Goal: Task Accomplishment & Management: Complete application form

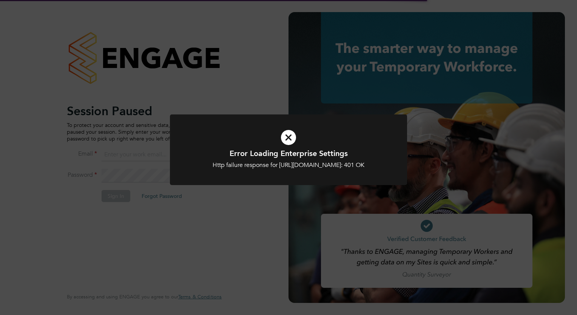
type input "[PERSON_NAME][EMAIL_ADDRESS][PERSON_NAME][DOMAIN_NAME]"
click at [289, 137] on icon at bounding box center [288, 137] width 196 height 29
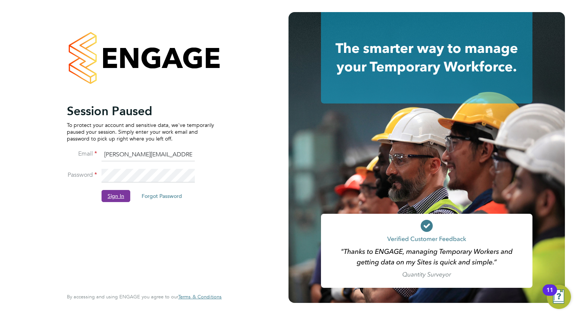
click at [121, 196] on button "Sign In" at bounding box center [116, 196] width 29 height 12
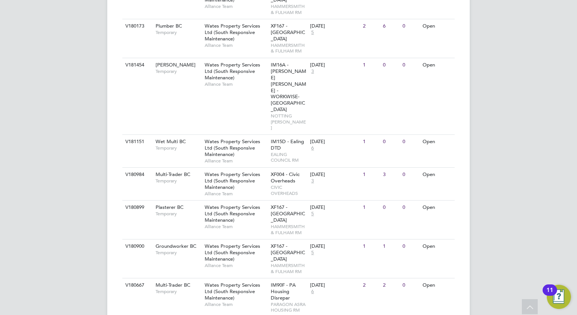
scroll to position [402, 0]
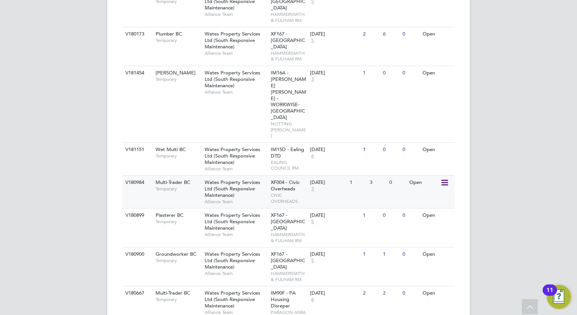
click at [238, 176] on div "Wates Property Services Ltd (South Responsive Maintenance) Alliance Team" at bounding box center [236, 192] width 66 height 32
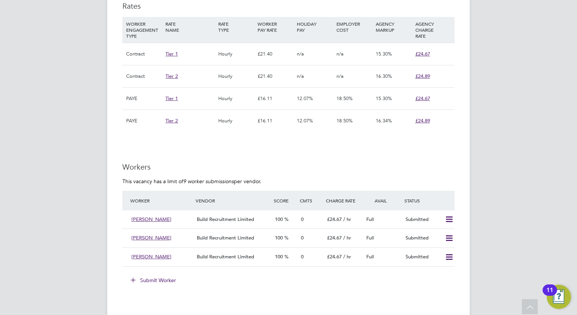
scroll to position [491, 0]
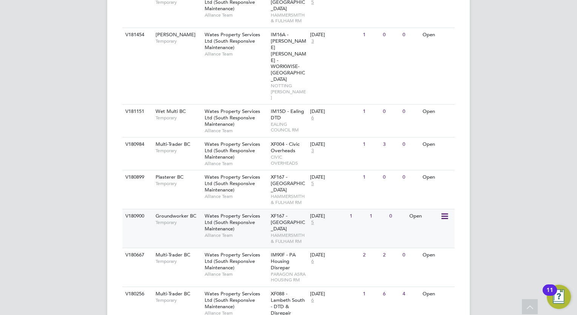
scroll to position [453, 0]
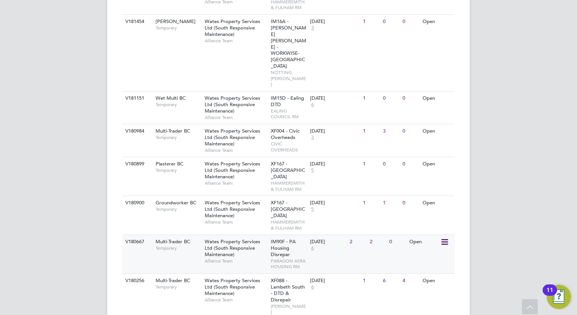
click at [230, 238] on span "Wates Property Services Ltd (South Responsive Maintenance)" at bounding box center [233, 247] width 56 height 19
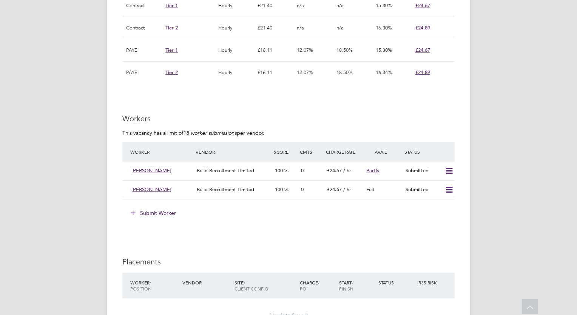
click at [165, 212] on button "Submit Worker" at bounding box center [153, 213] width 57 height 12
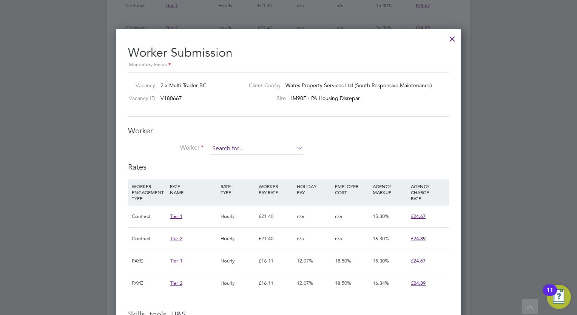
click at [271, 143] on input at bounding box center [256, 148] width 93 height 11
click at [271, 153] on input "huseyin" at bounding box center [256, 148] width 93 height 11
click at [266, 161] on li "Huseyin Bozdogan (295623)" at bounding box center [257, 159] width 94 height 10
type input "Huseyin Bozdogan (295623)"
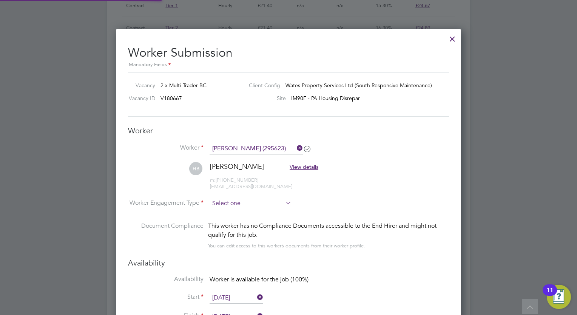
click at [248, 203] on input at bounding box center [251, 203] width 82 height 11
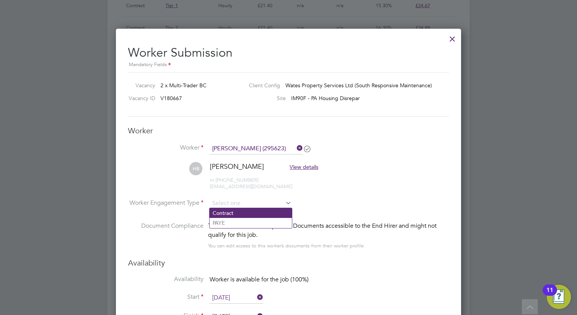
click at [241, 209] on li "Contract" at bounding box center [251, 213] width 82 height 10
type input "Contract"
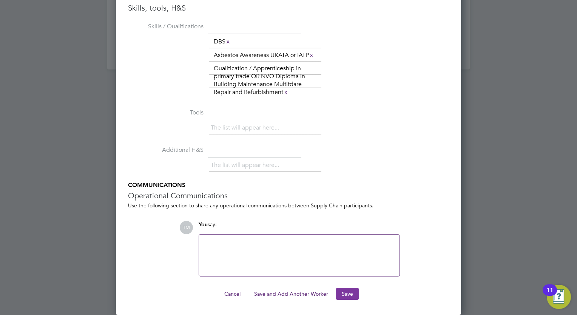
click at [340, 296] on button "Save" at bounding box center [347, 294] width 23 height 12
